Goal: Information Seeking & Learning: Learn about a topic

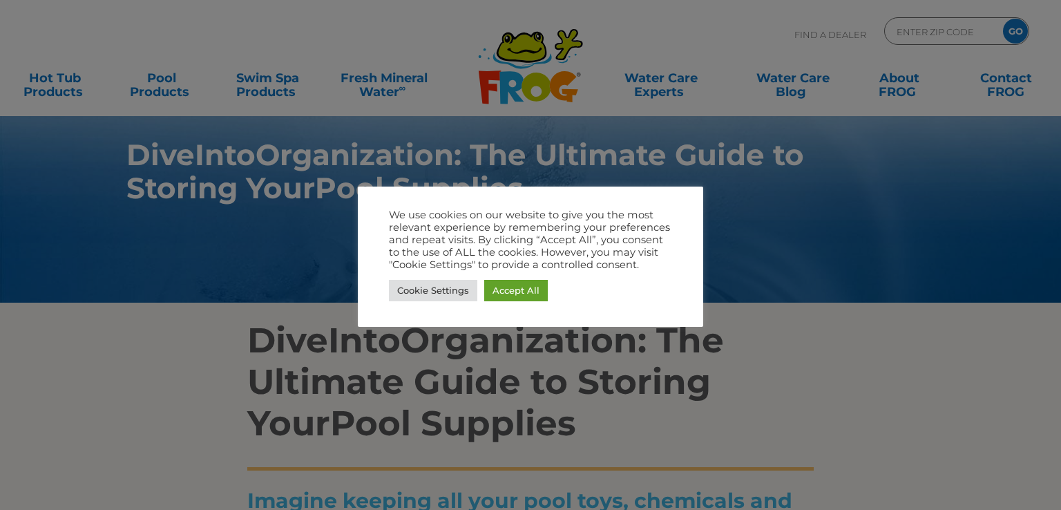
click at [666, 435] on div at bounding box center [530, 255] width 1061 height 510
click at [513, 292] on link "Accept All" at bounding box center [516, 290] width 64 height 21
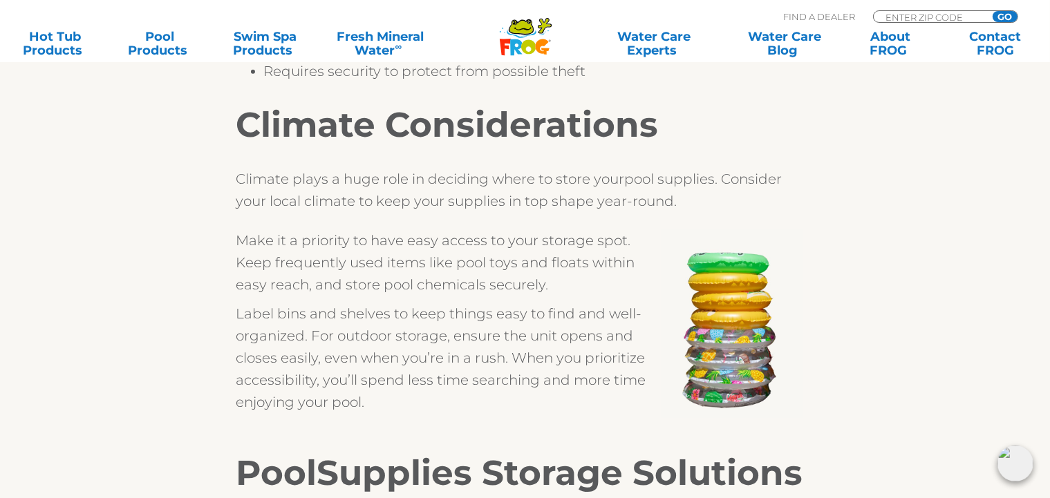
scroll to position [1646, 6]
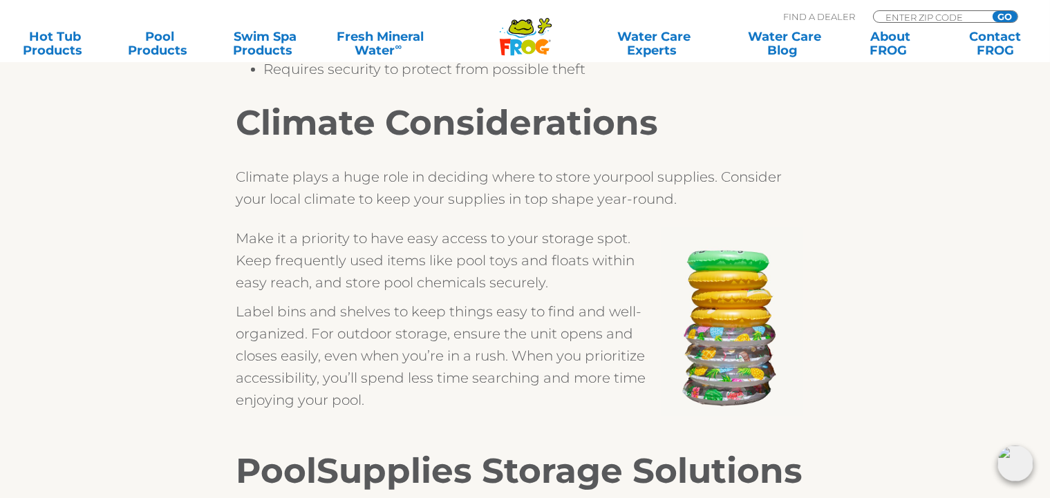
click at [444, 178] on span "Climate plays a huge role in deciding where to store your" at bounding box center [430, 177] width 388 height 17
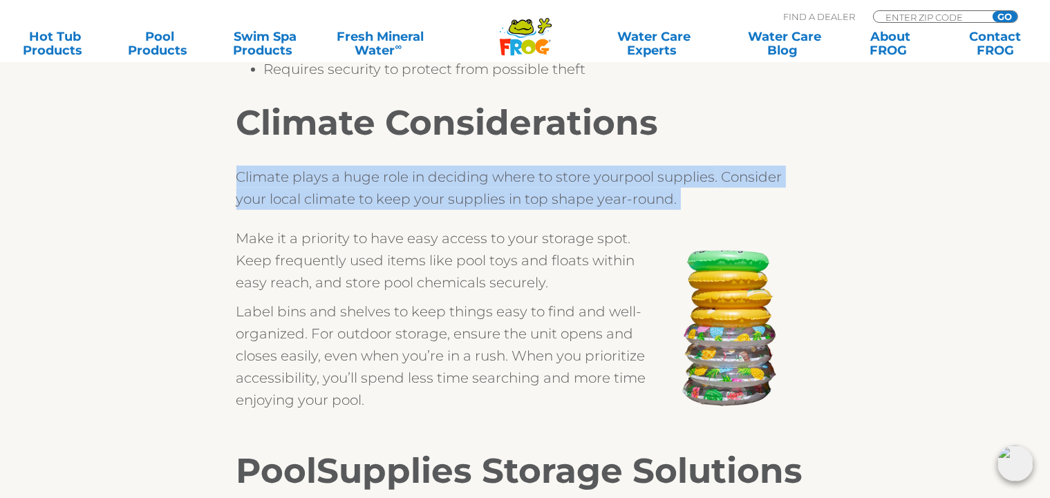
click at [444, 178] on span "Climate plays a huge role in deciding where to store your" at bounding box center [430, 177] width 388 height 17
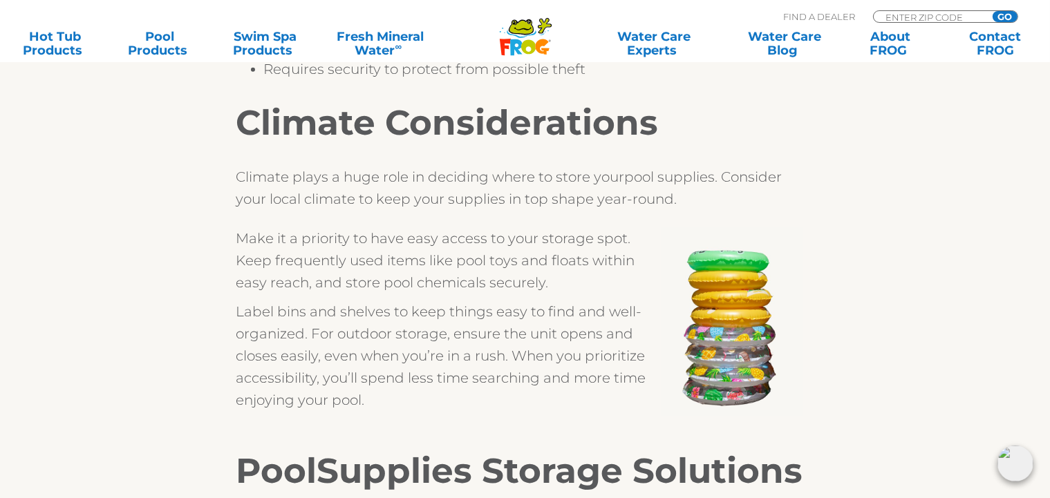
click at [429, 337] on span "Label bins and shelves to keep things easy to find and well-organized. For outd…" at bounding box center [441, 355] width 410 height 105
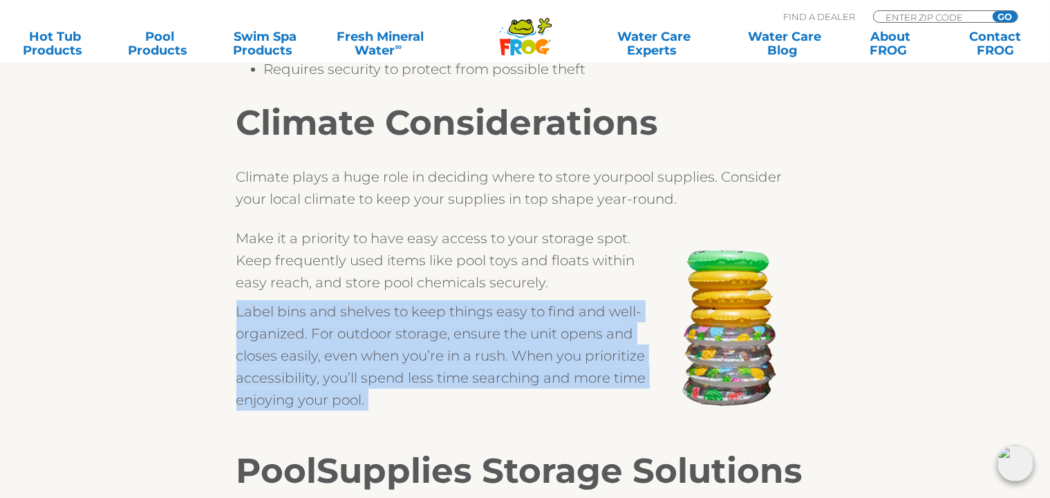
click at [429, 337] on span "Label bins and shelves to keep things easy to find and well-organized. For outd…" at bounding box center [441, 355] width 410 height 105
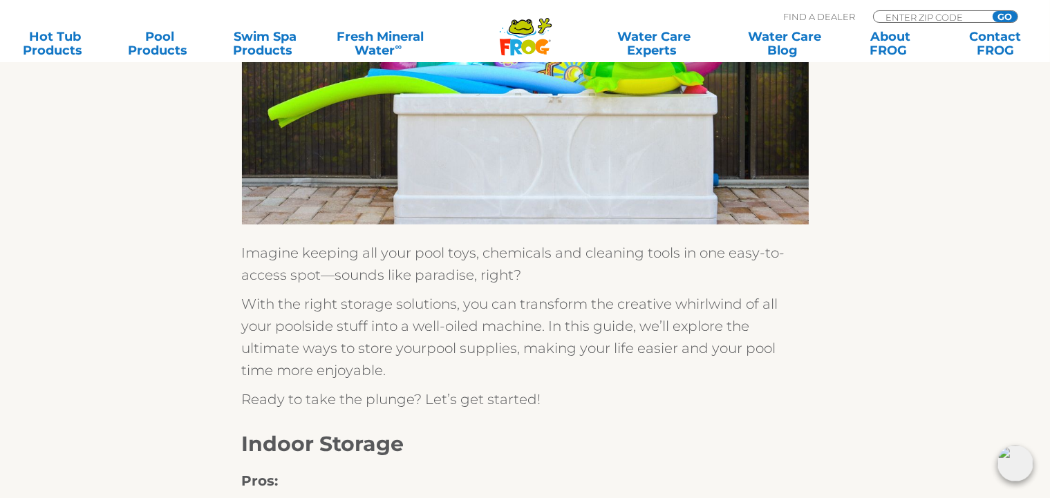
scroll to position [880, 0]
